Goal: Communication & Community: Answer question/provide support

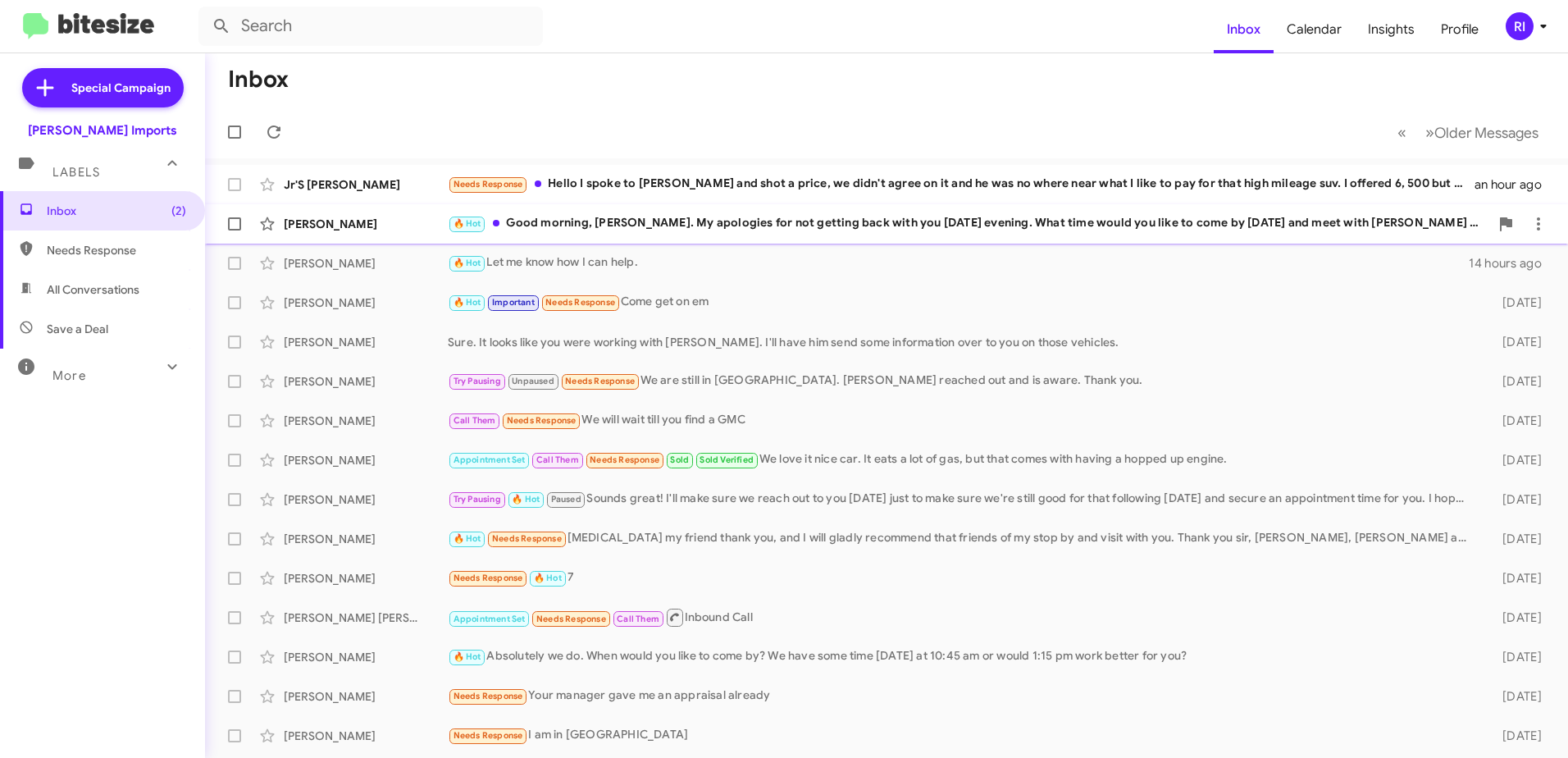
click at [849, 224] on div "🔥 Hot Good morning, [PERSON_NAME]. My apologies for not getting back with you […" at bounding box center [969, 224] width 1041 height 19
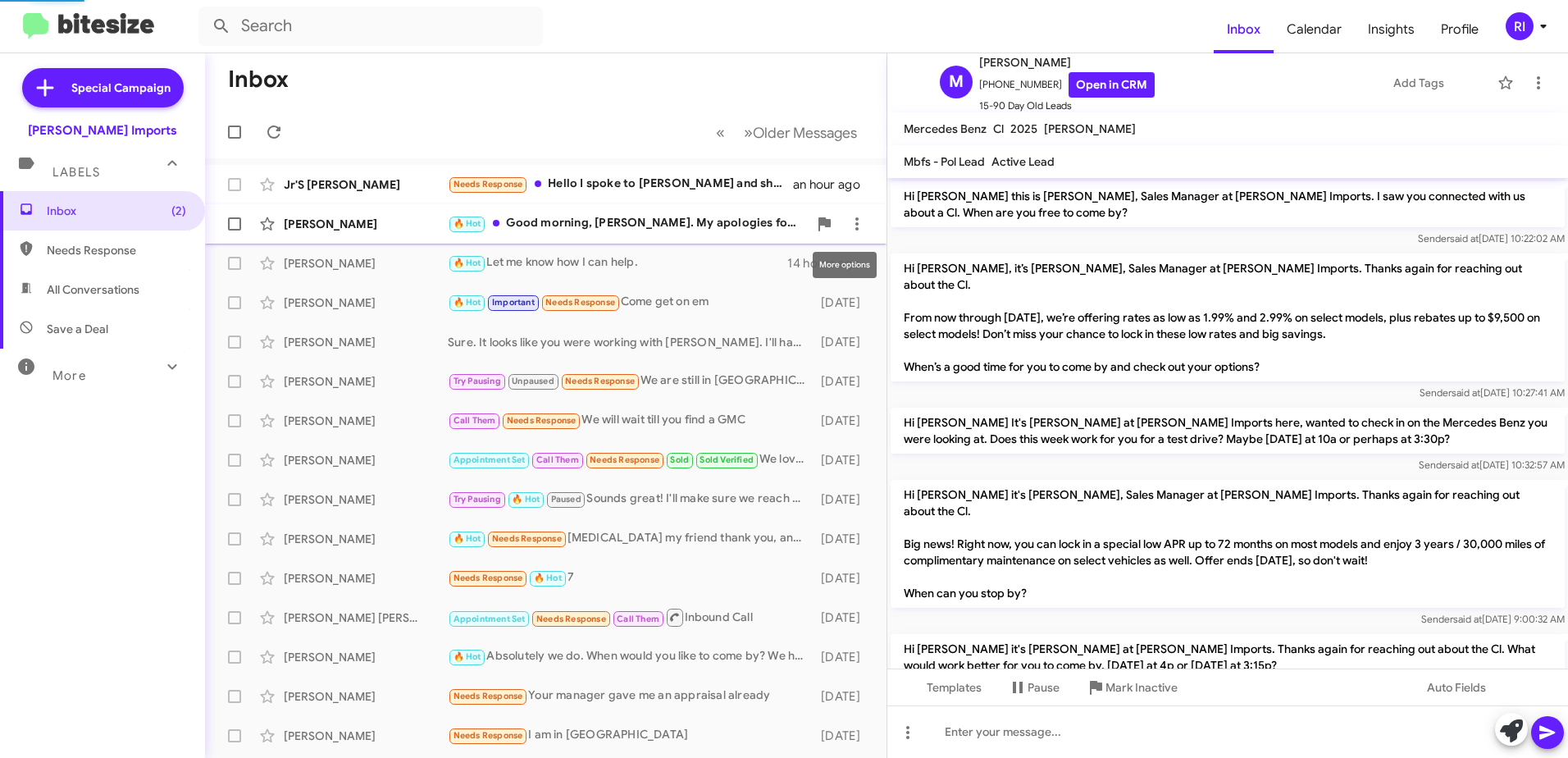
scroll to position [535, 0]
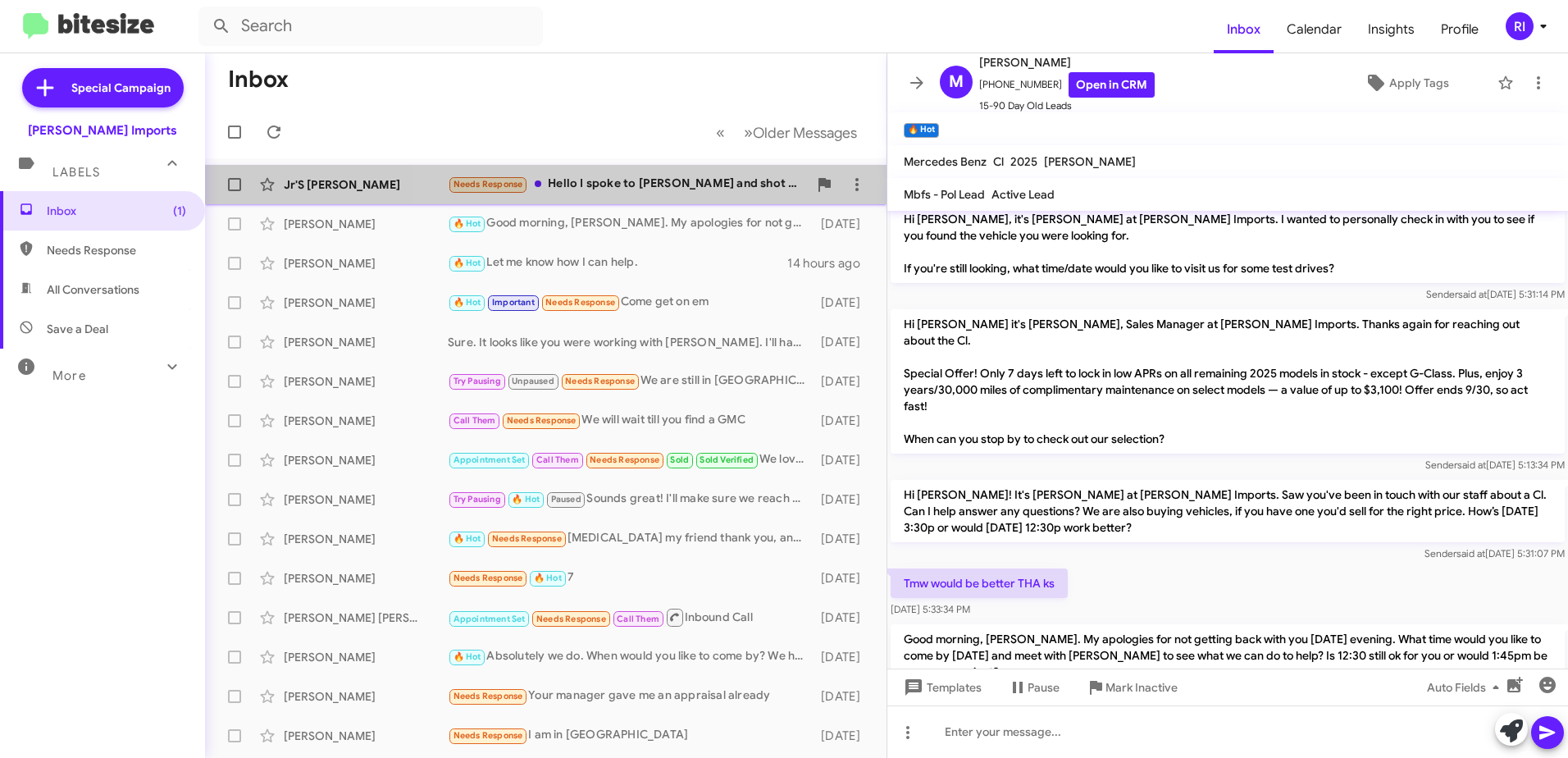
click at [666, 189] on div "Needs Response Hello I spoke to [PERSON_NAME] and shot a price, we didn't agree…" at bounding box center [627, 185] width 360 height 19
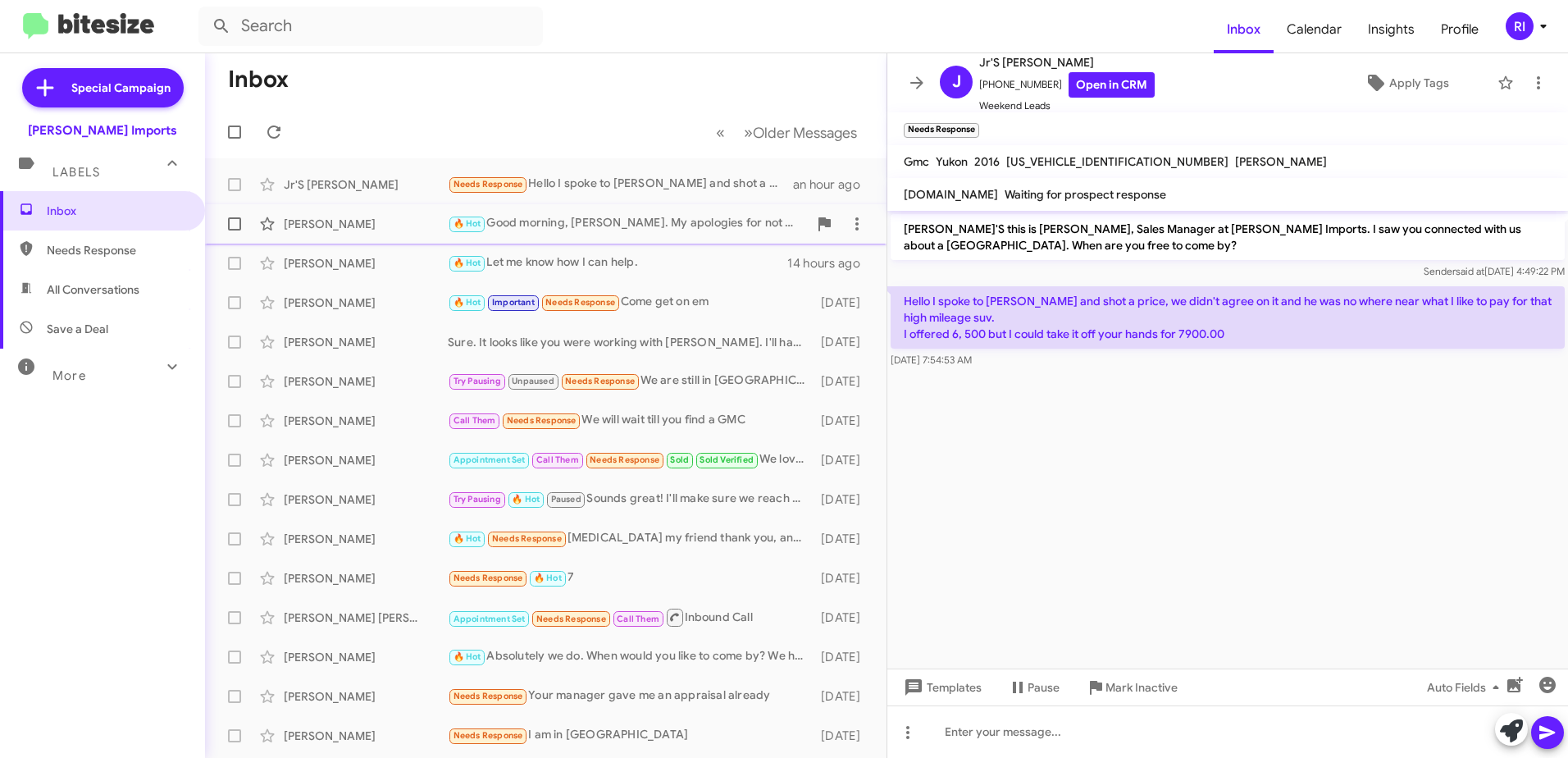
click at [637, 225] on div "🔥 Hot Good morning, [PERSON_NAME]. My apologies for not getting back with you […" at bounding box center [627, 224] width 360 height 19
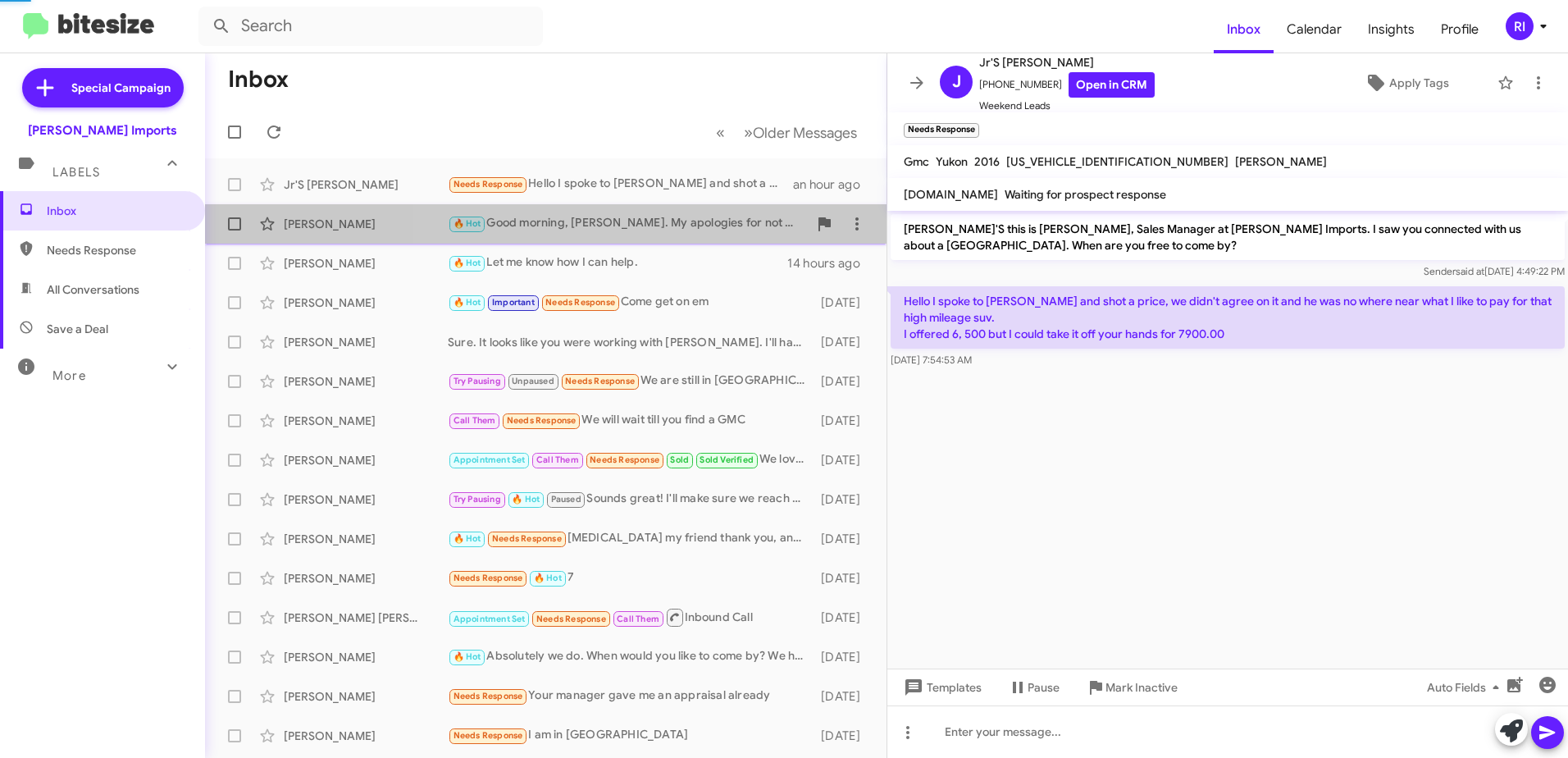
scroll to position [567, 0]
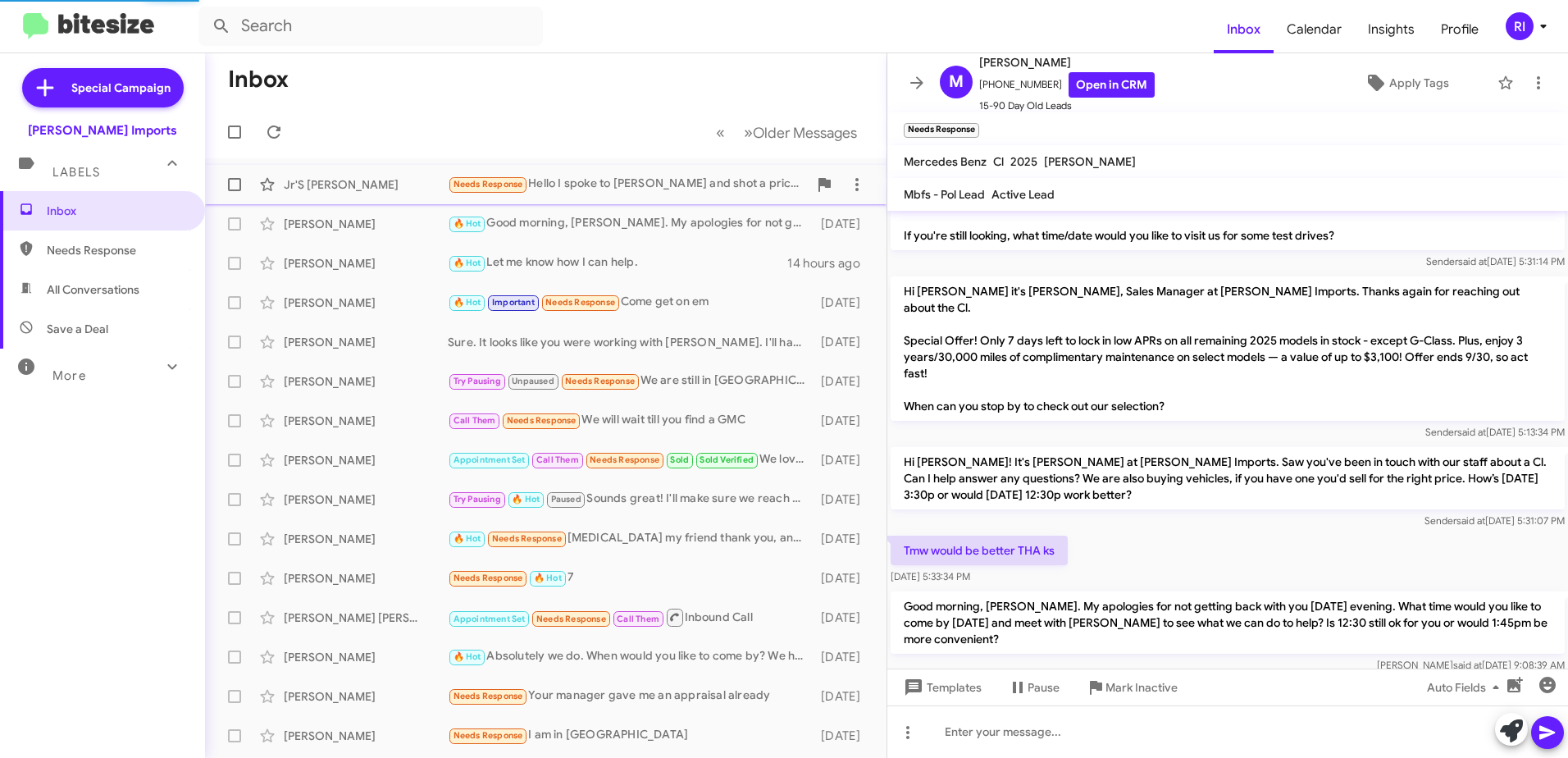
click at [645, 185] on div "Needs Response Hello I spoke to [PERSON_NAME] and shot a price, we didn't agree…" at bounding box center [627, 185] width 360 height 19
